Goal: Transaction & Acquisition: Purchase product/service

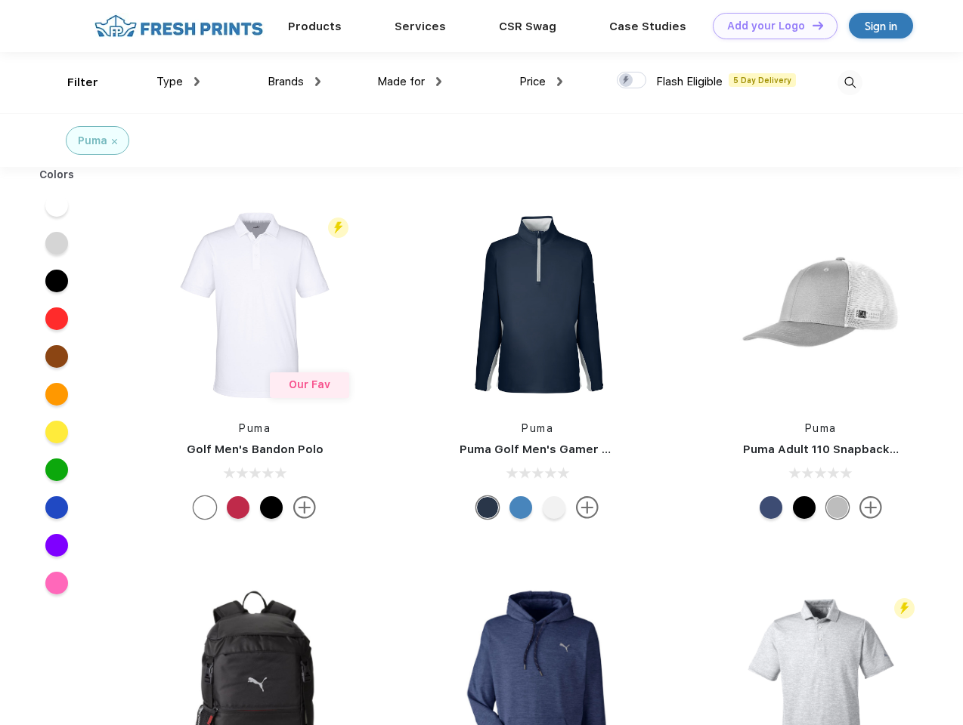
scroll to position [1, 0]
click at [769, 26] on link "Add your Logo Design Tool" at bounding box center [774, 26] width 125 height 26
click at [0, 0] on div "Design Tool" at bounding box center [0, 0] width 0 height 0
click at [811, 25] on link "Add your Logo Design Tool" at bounding box center [774, 26] width 125 height 26
click at [73, 82] on div "Filter" at bounding box center [82, 82] width 31 height 17
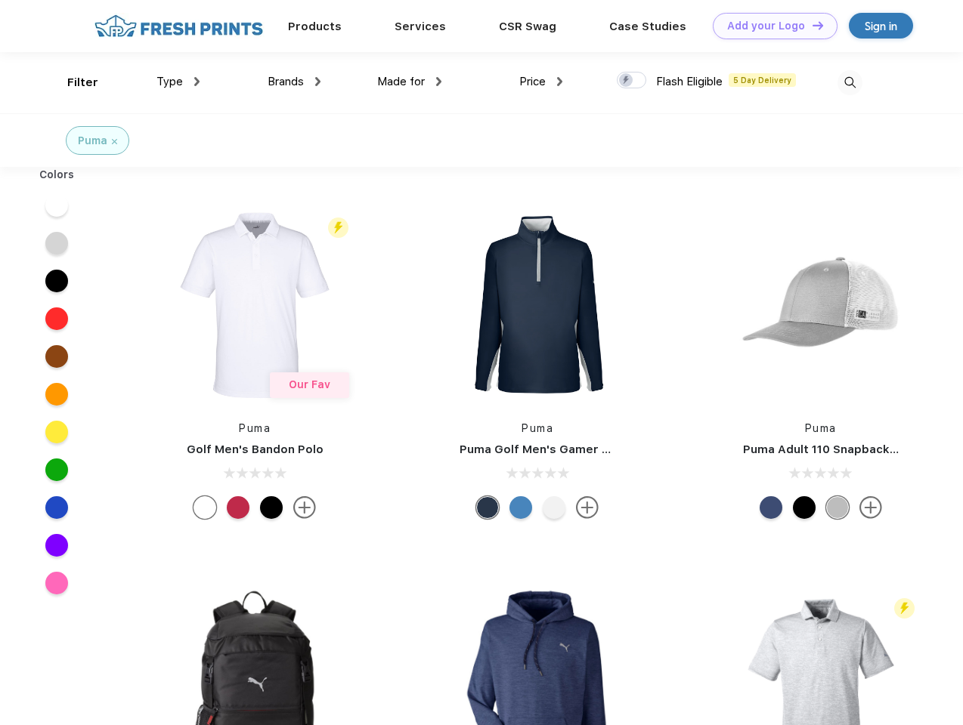
click at [178, 82] on span "Type" at bounding box center [169, 82] width 26 height 14
click at [294, 82] on span "Brands" at bounding box center [285, 82] width 36 height 14
click at [409, 82] on span "Made for" at bounding box center [401, 82] width 48 height 14
click at [541, 82] on span "Price" at bounding box center [532, 82] width 26 height 14
click at [632, 81] on div at bounding box center [630, 80] width 29 height 17
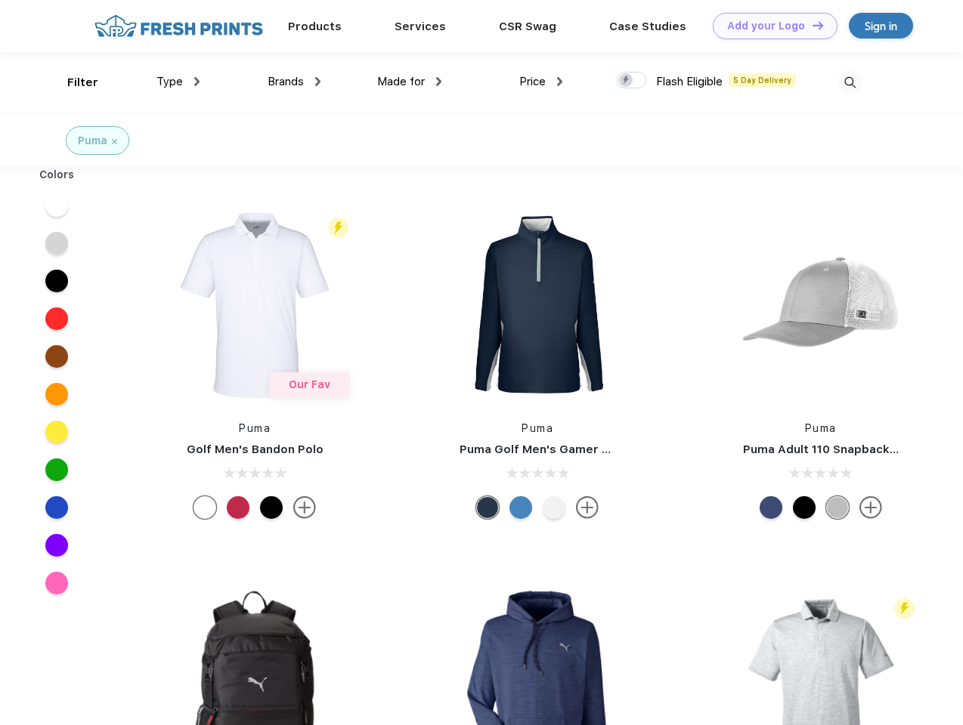
click at [626, 81] on input "checkbox" at bounding box center [621, 76] width 10 height 10
click at [849, 82] on img at bounding box center [849, 82] width 25 height 25
